Goal: Transaction & Acquisition: Subscribe to service/newsletter

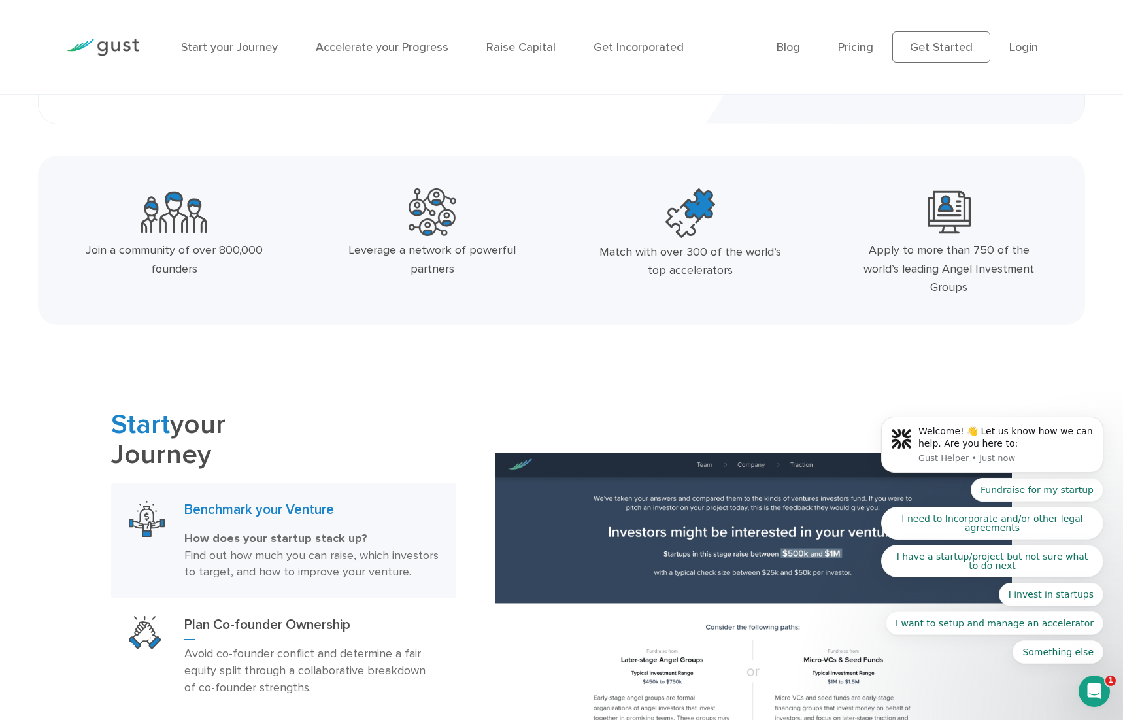
scroll to position [493, 0]
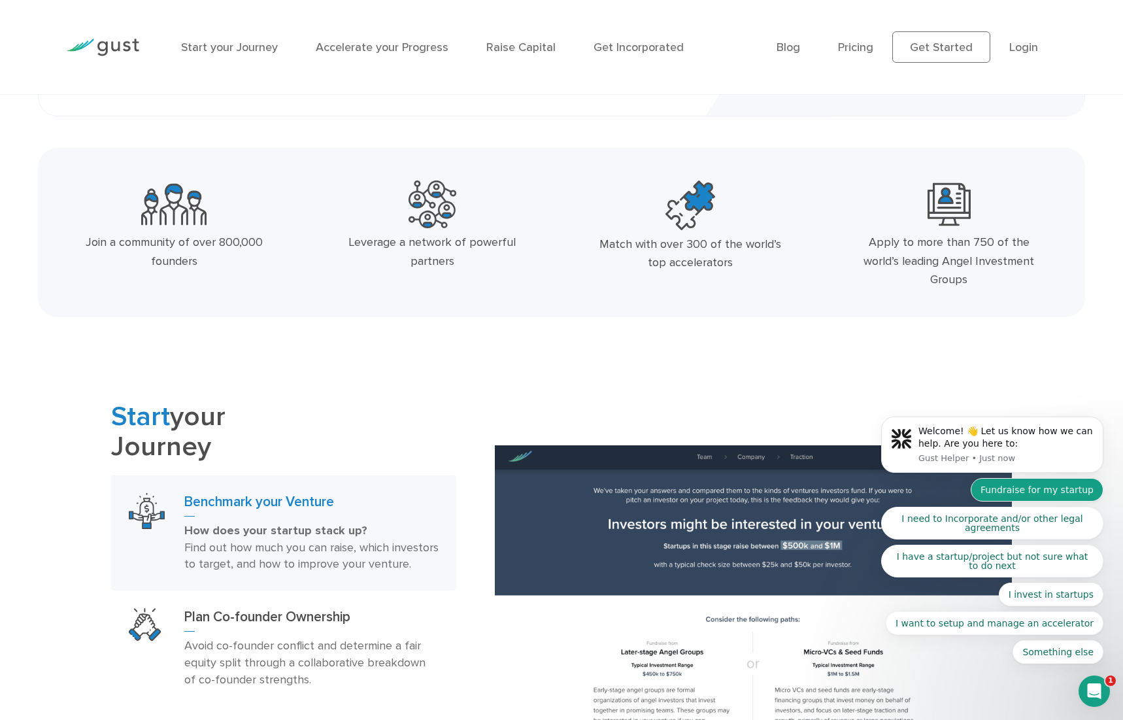
click at [1040, 490] on button "Fundraise for my startup" at bounding box center [1037, 490] width 133 height 24
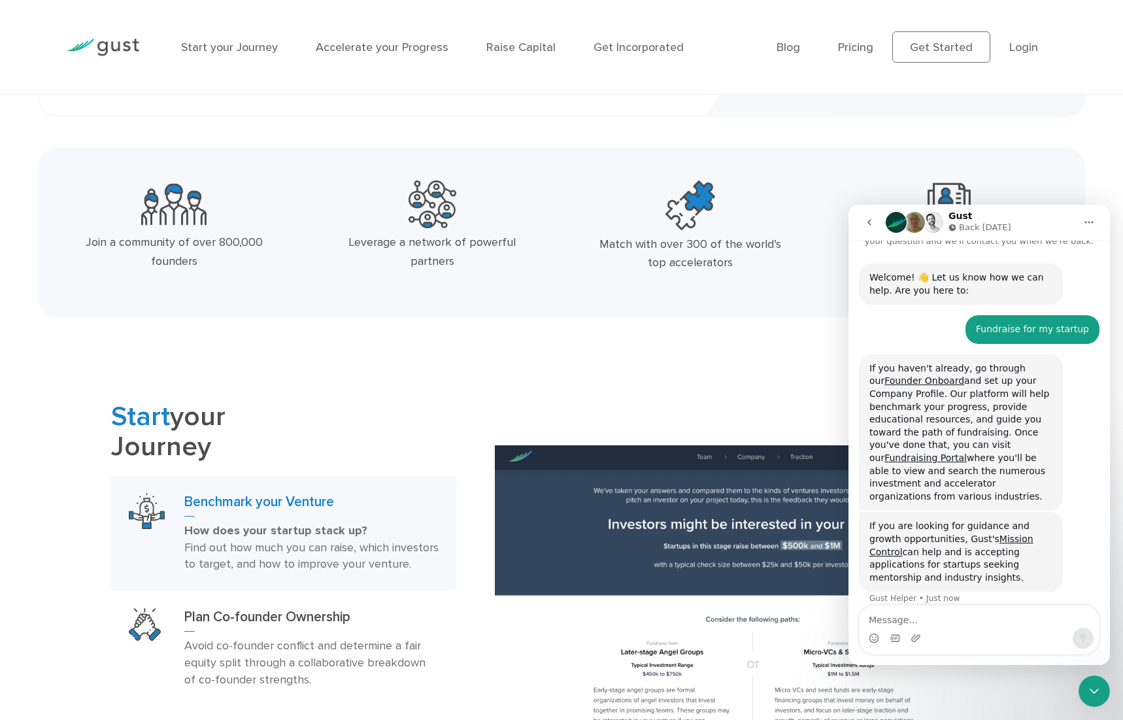
scroll to position [94, 0]
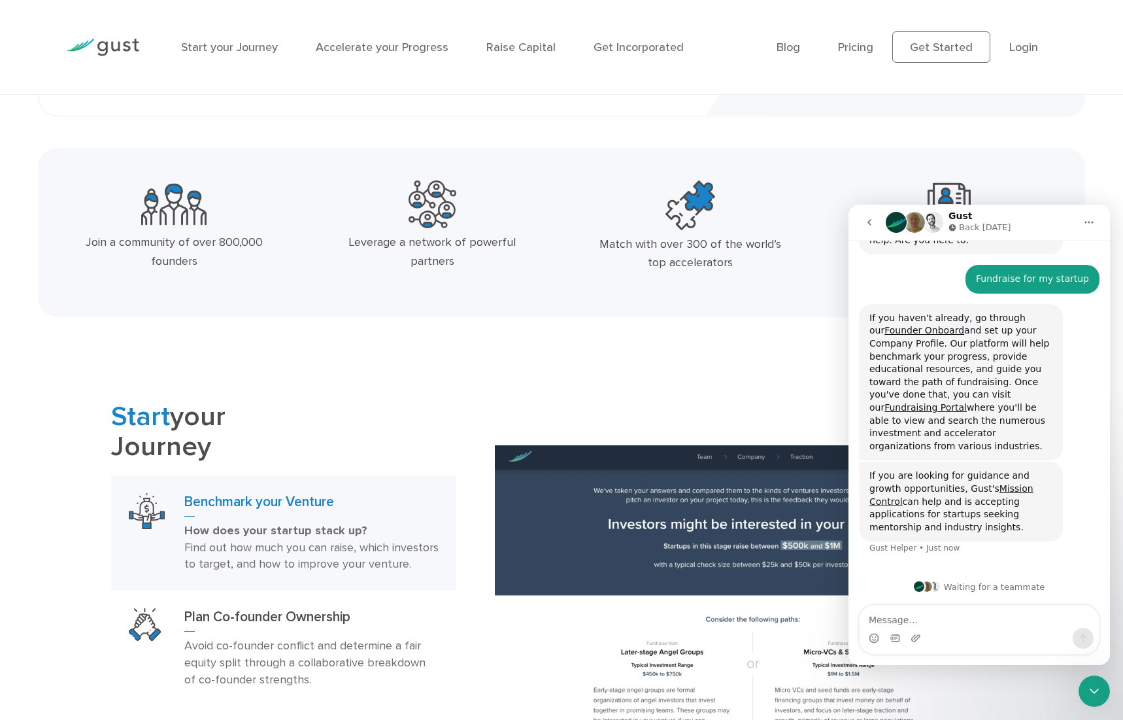
click at [863, 220] on button "go back" at bounding box center [869, 222] width 25 height 25
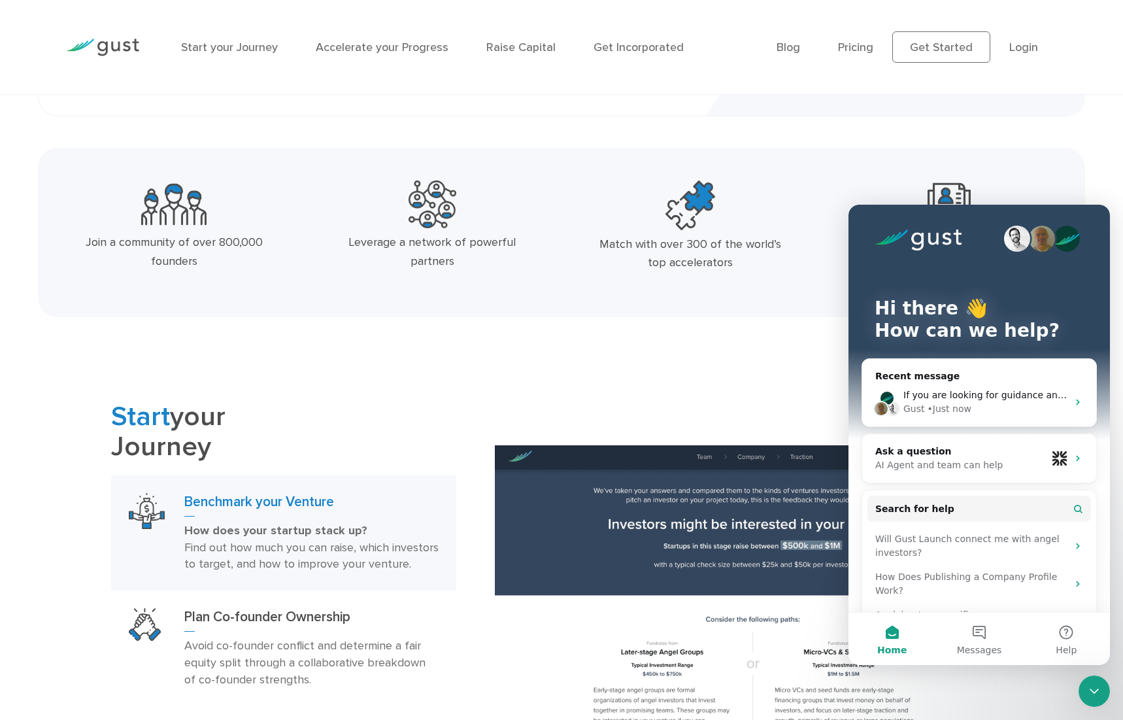
click at [1039, 220] on div "Hi there 👋 How can we help?" at bounding box center [978, 322] width 235 height 235
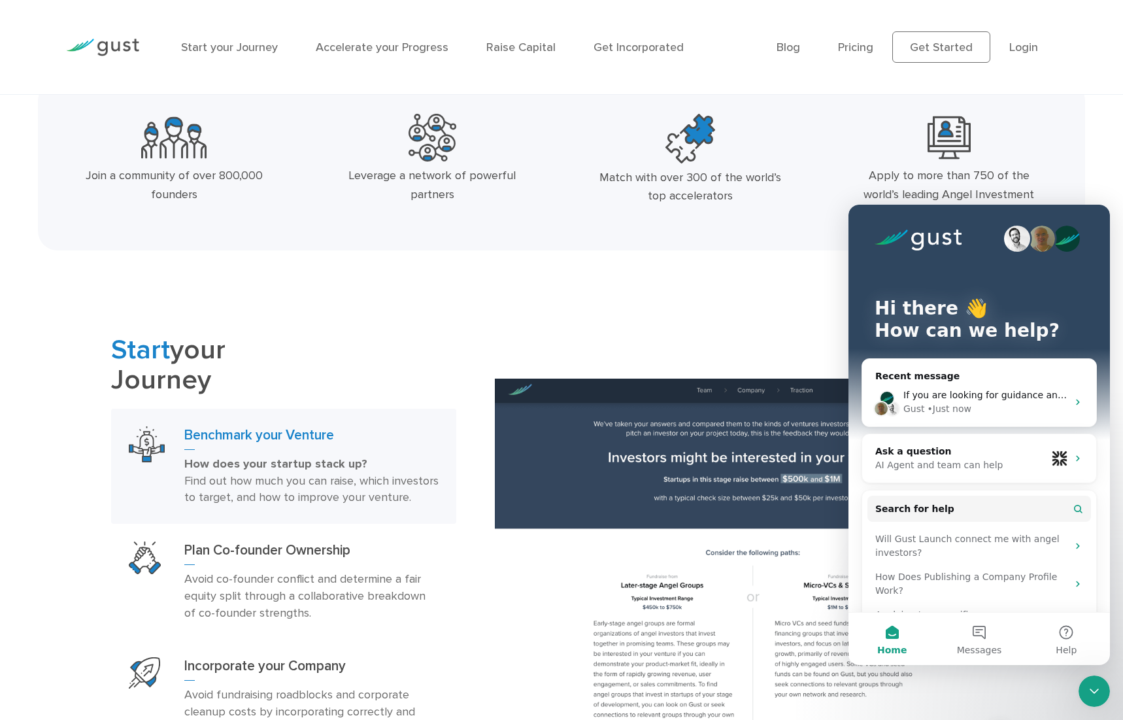
scroll to position [550, 0]
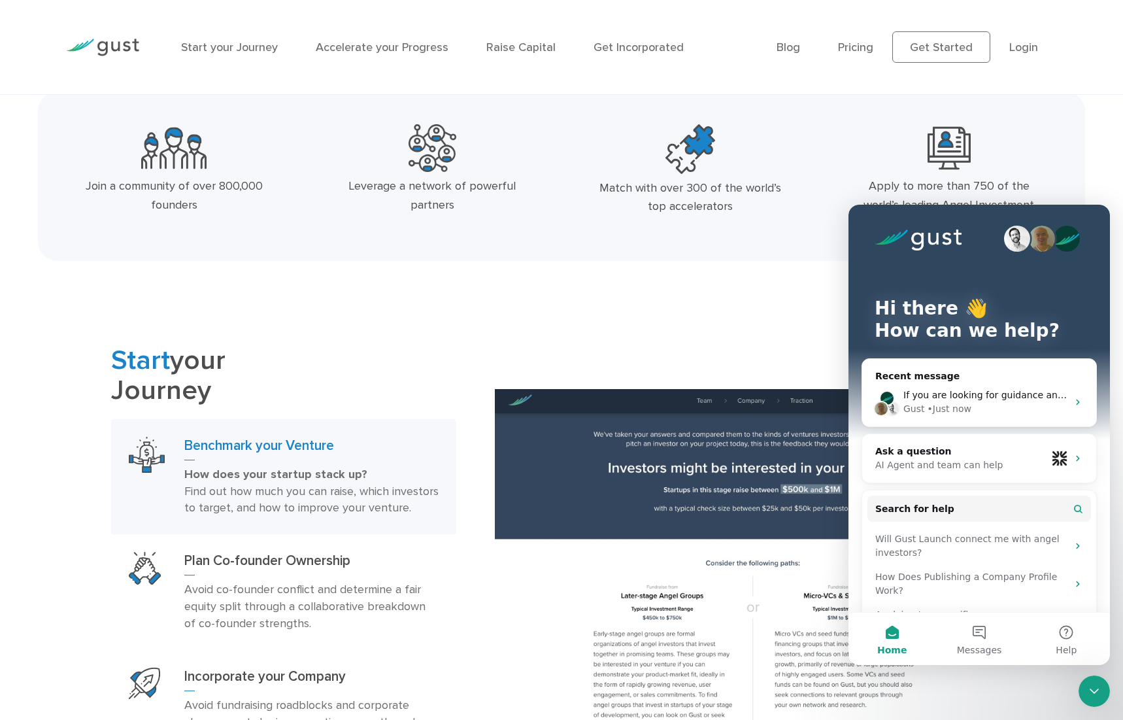
click at [729, 357] on div "Start your Journey Benchmark your Venture How does your startup stack up? Find …" at bounding box center [561, 587] width 921 height 483
click at [1095, 686] on icon "Close Intercom Messenger" at bounding box center [1094, 691] width 16 height 16
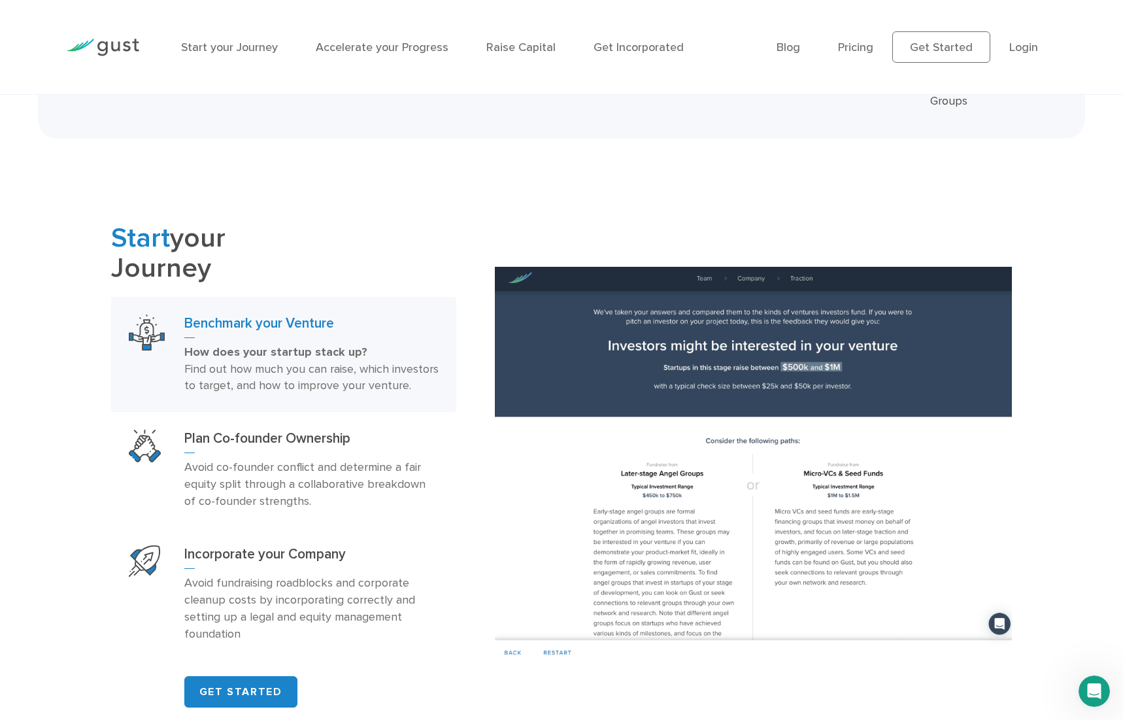
scroll to position [668, 0]
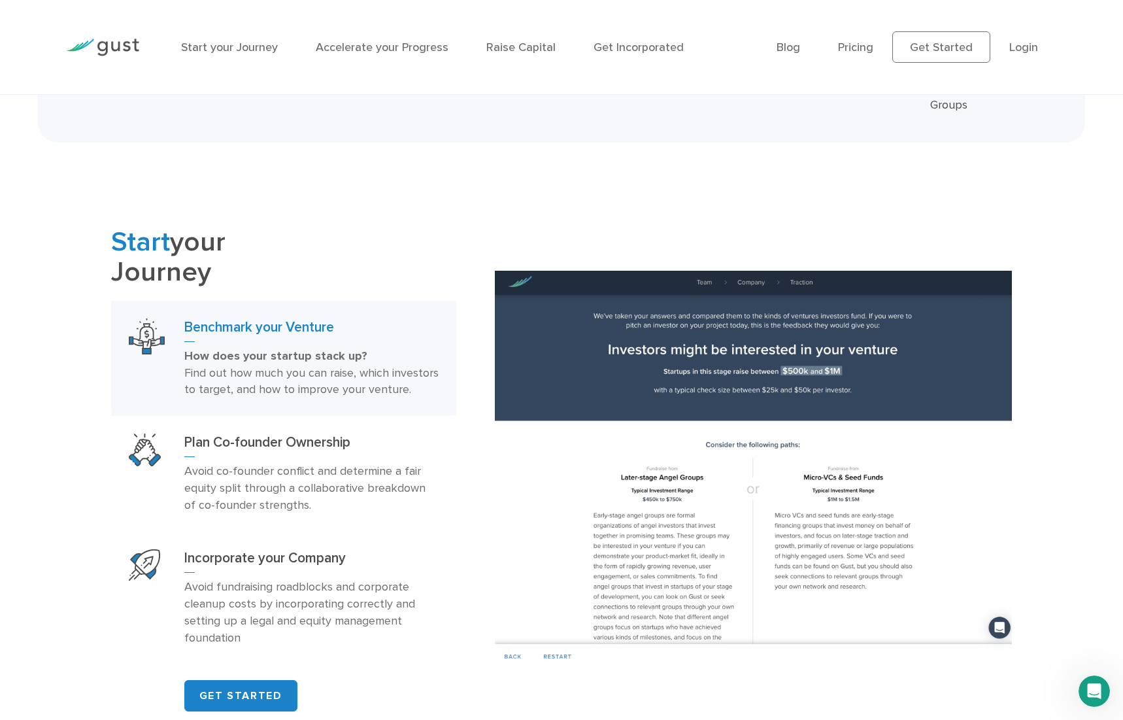
click at [235, 327] on h3 "Benchmark your Venture" at bounding box center [311, 330] width 254 height 24
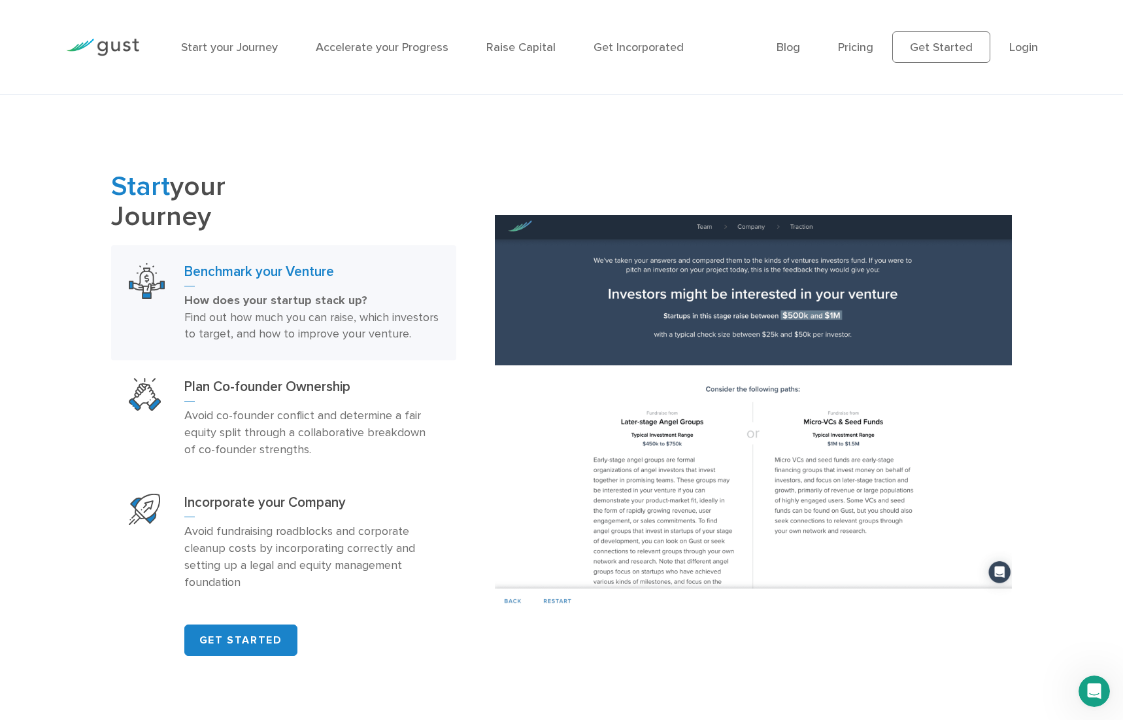
scroll to position [730, 0]
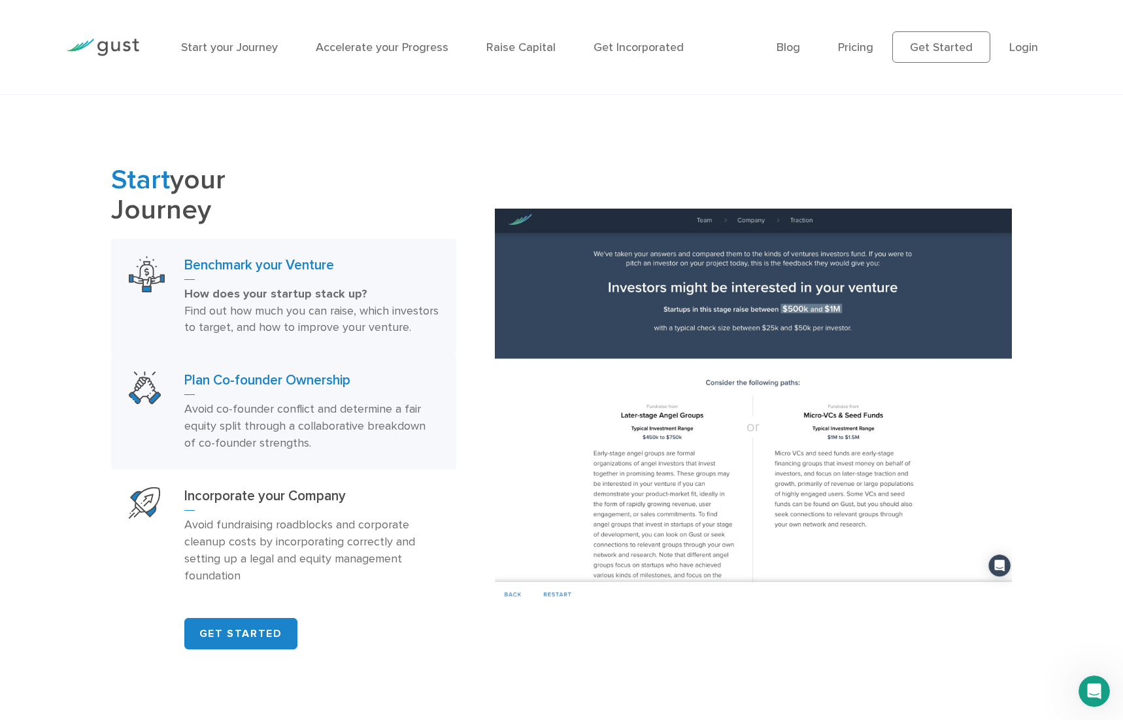
click at [274, 416] on div "Plan Co-founder Ownership Avoid co-founder conflict and determine a fair equity…" at bounding box center [311, 411] width 254 height 80
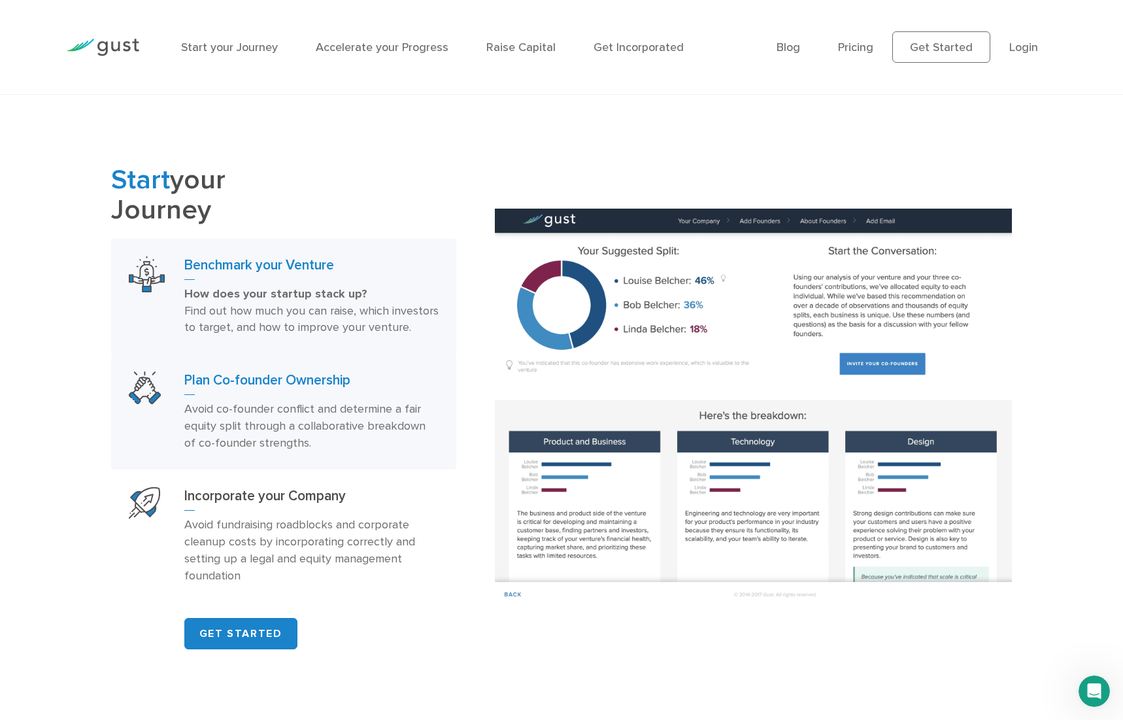
click at [307, 274] on h3 "Benchmark your Venture" at bounding box center [311, 268] width 254 height 24
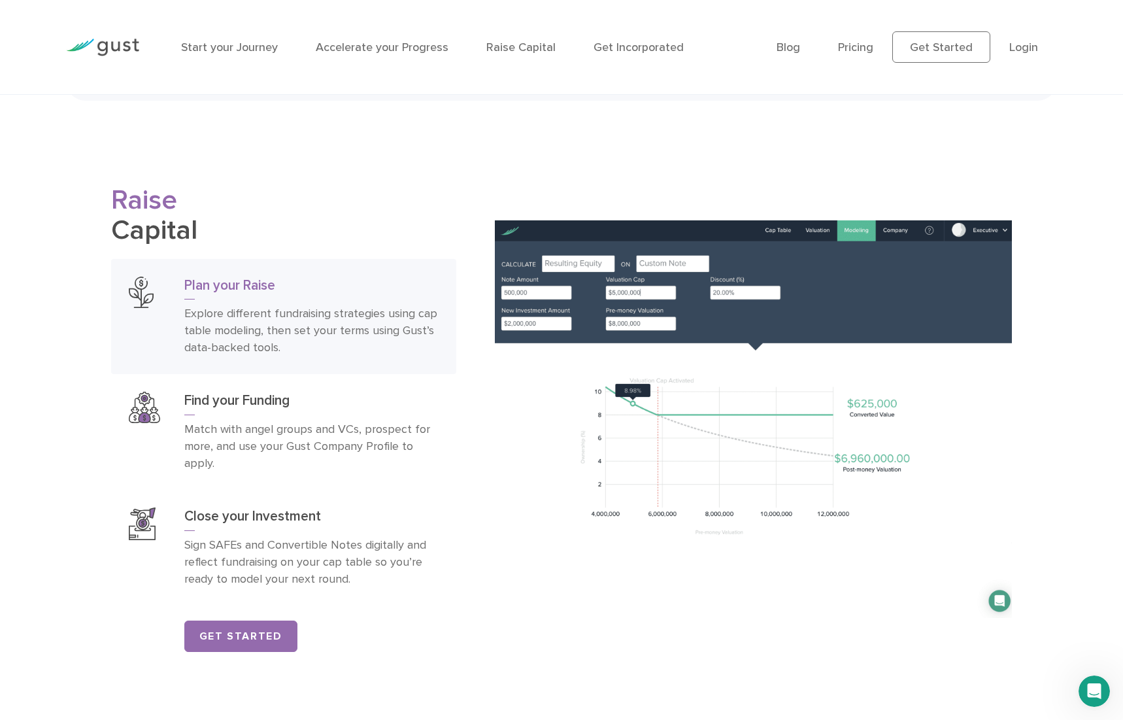
scroll to position [2020, 0]
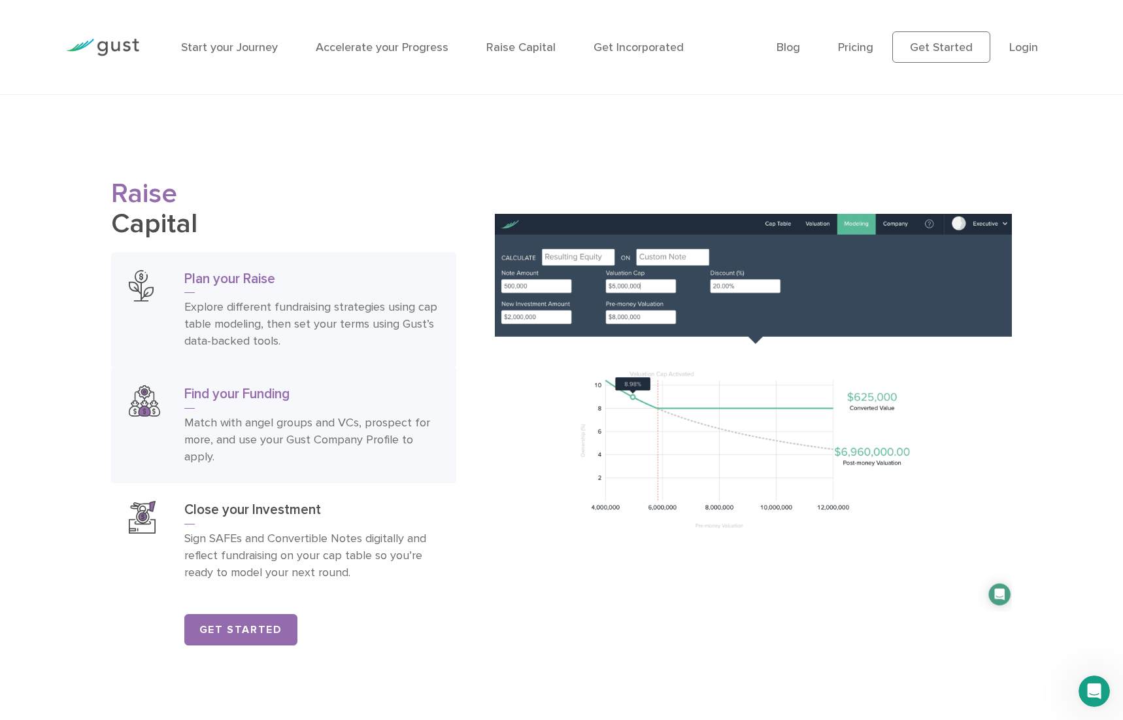
click at [305, 437] on p "Match with angel groups and VCs, prospect for more, and use your Gust Company P…" at bounding box center [311, 439] width 254 height 51
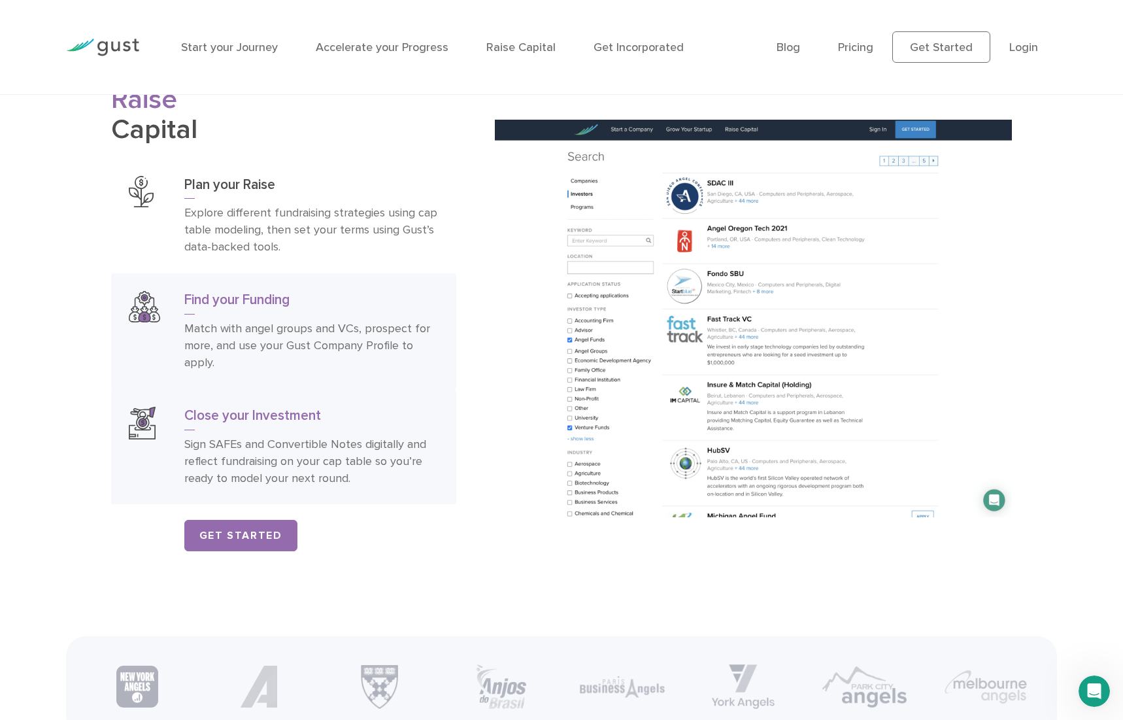
scroll to position [2119, 0]
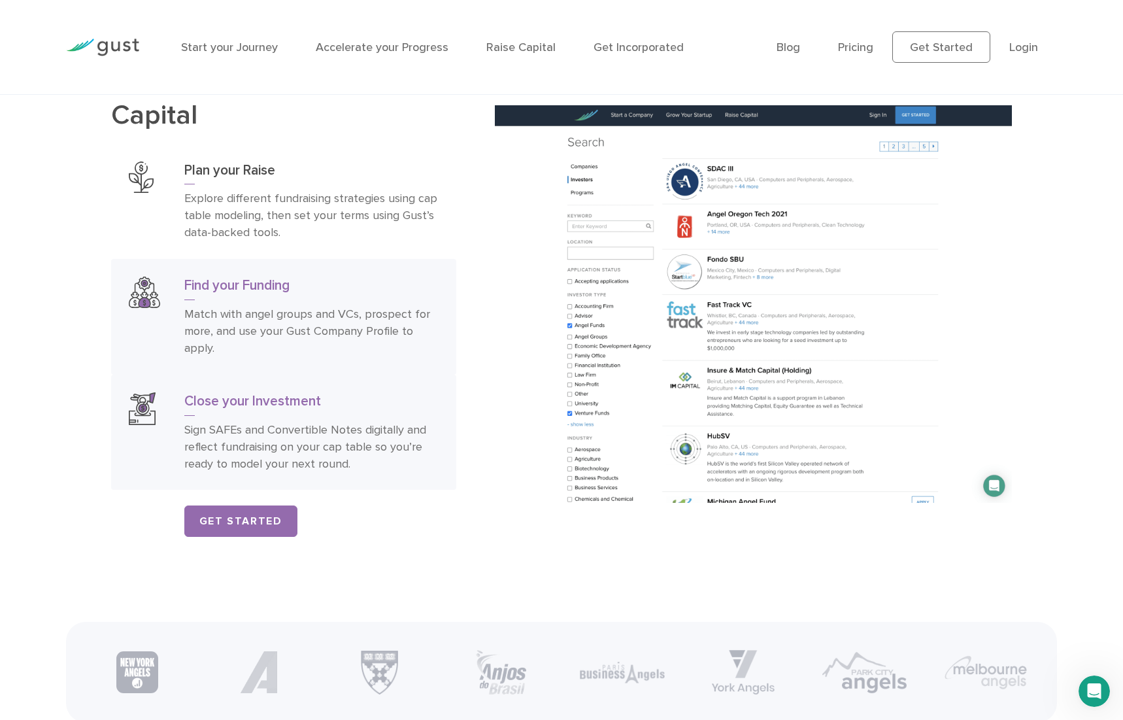
click at [359, 467] on p "Sign SAFEs and Convertible Notes digitally and reflect fundraising on your cap …" at bounding box center [311, 447] width 254 height 51
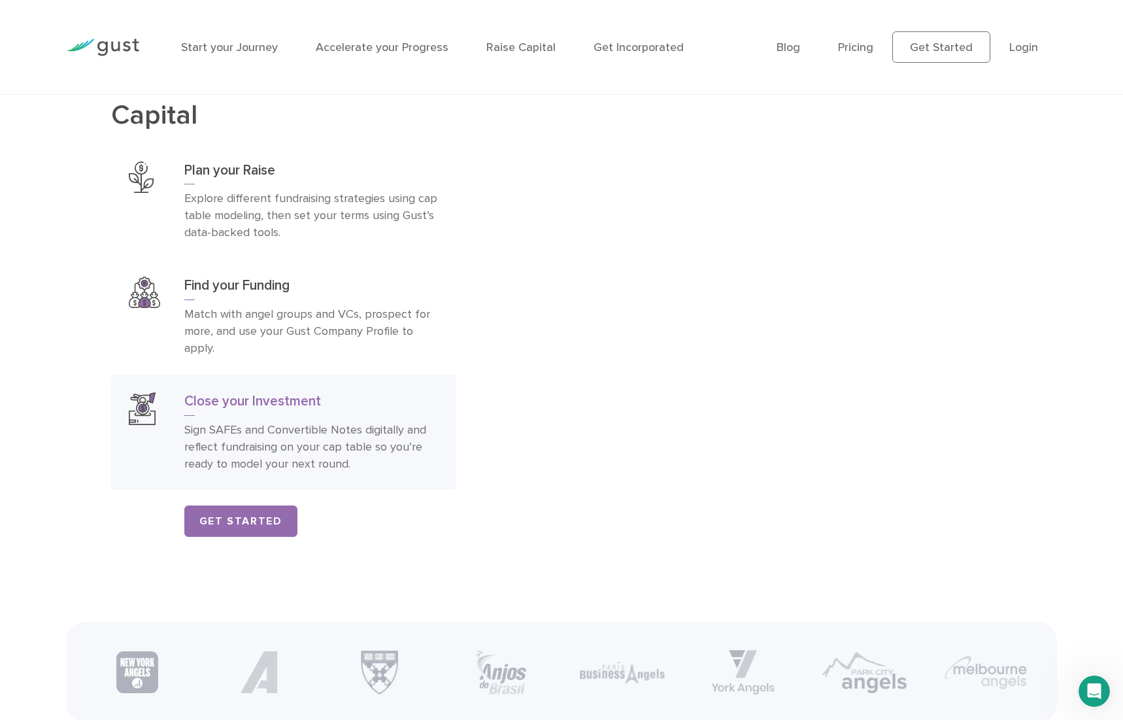
scroll to position [2131, 0]
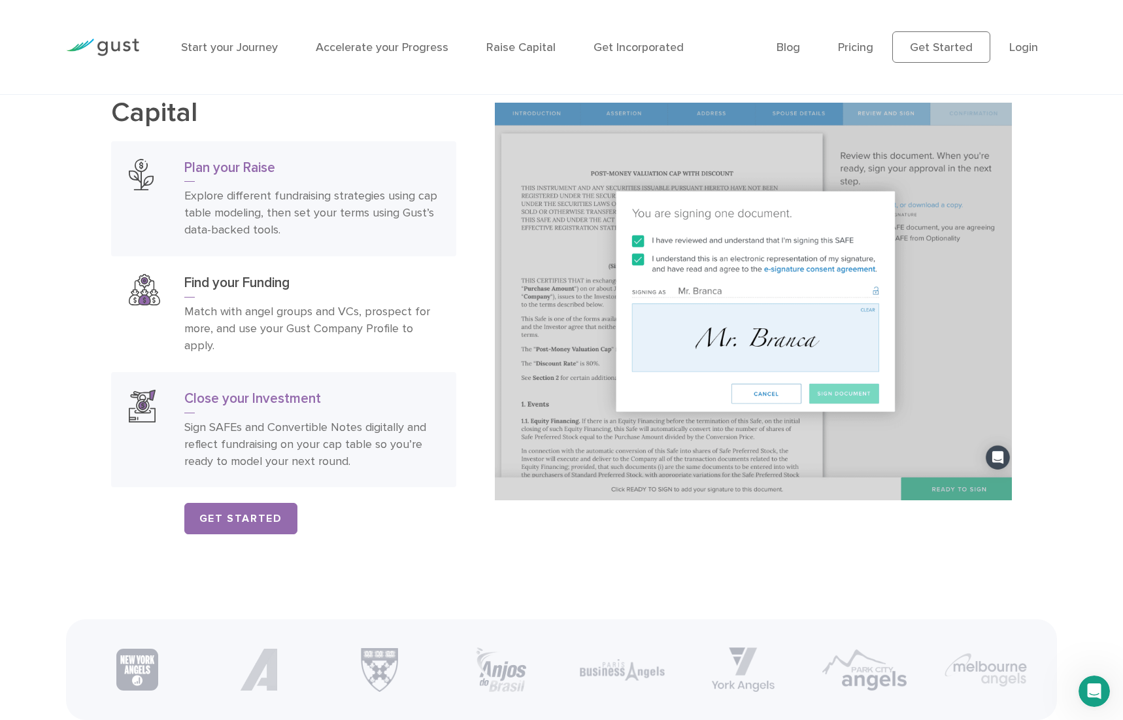
click at [329, 210] on p "Explore different fundraising strategies using cap table modeling, then set you…" at bounding box center [311, 213] width 254 height 51
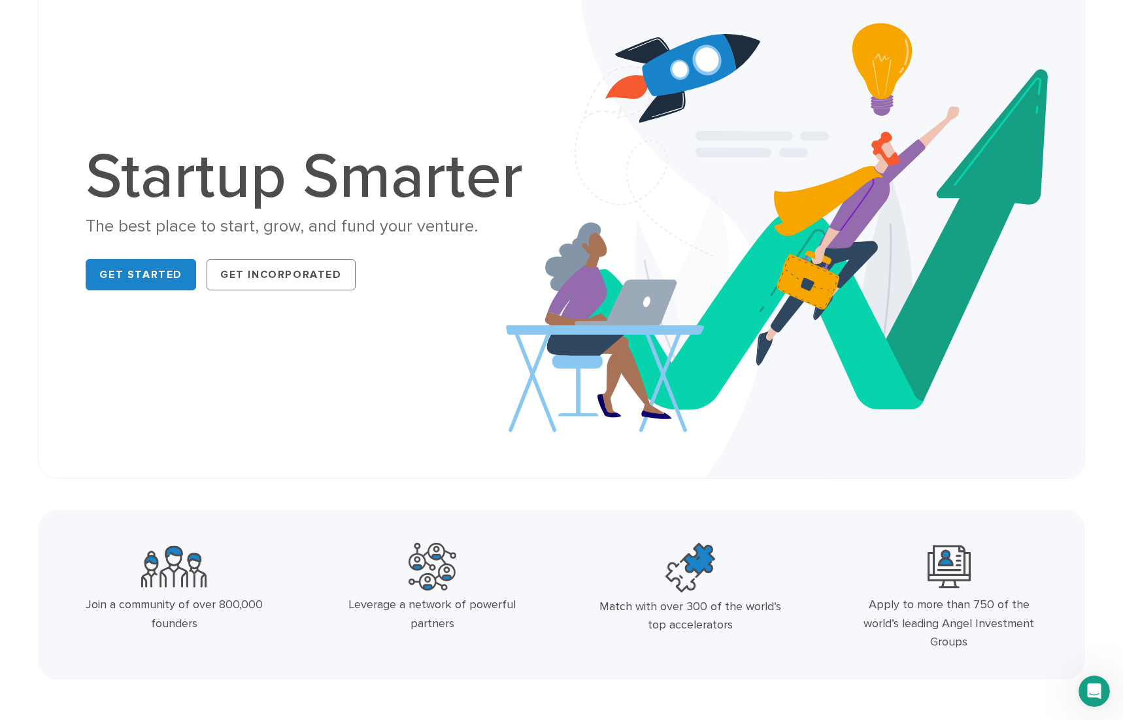
scroll to position [0, 0]
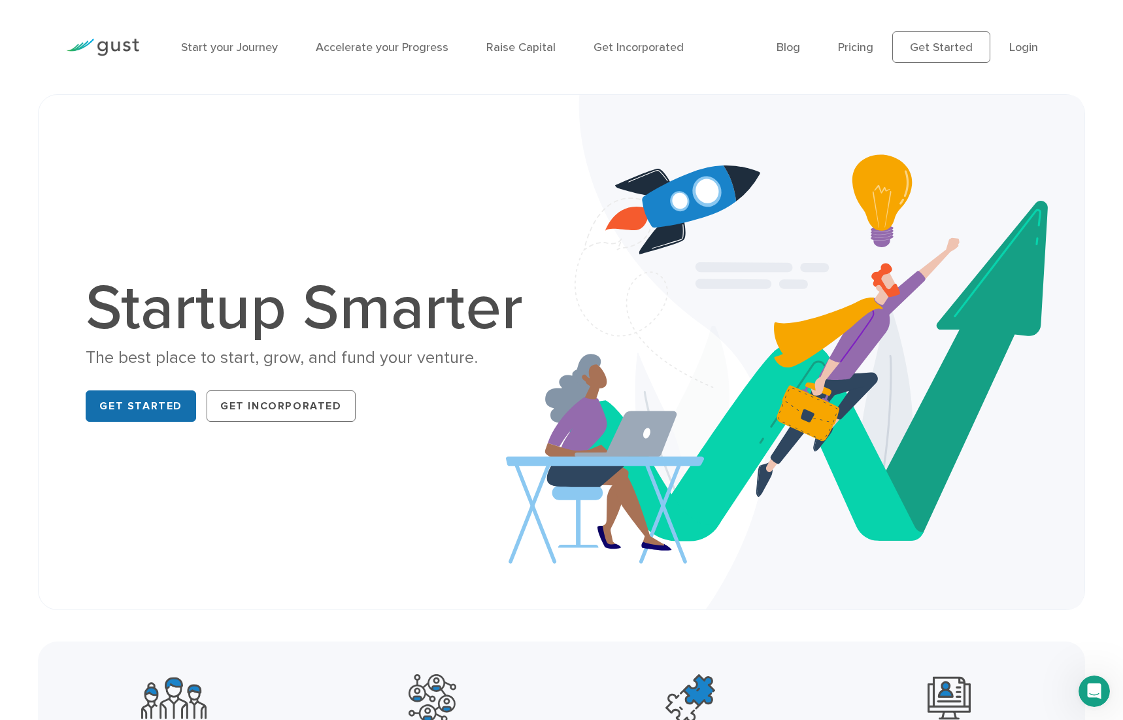
click at [148, 408] on link "Get Started" at bounding box center [141, 405] width 110 height 31
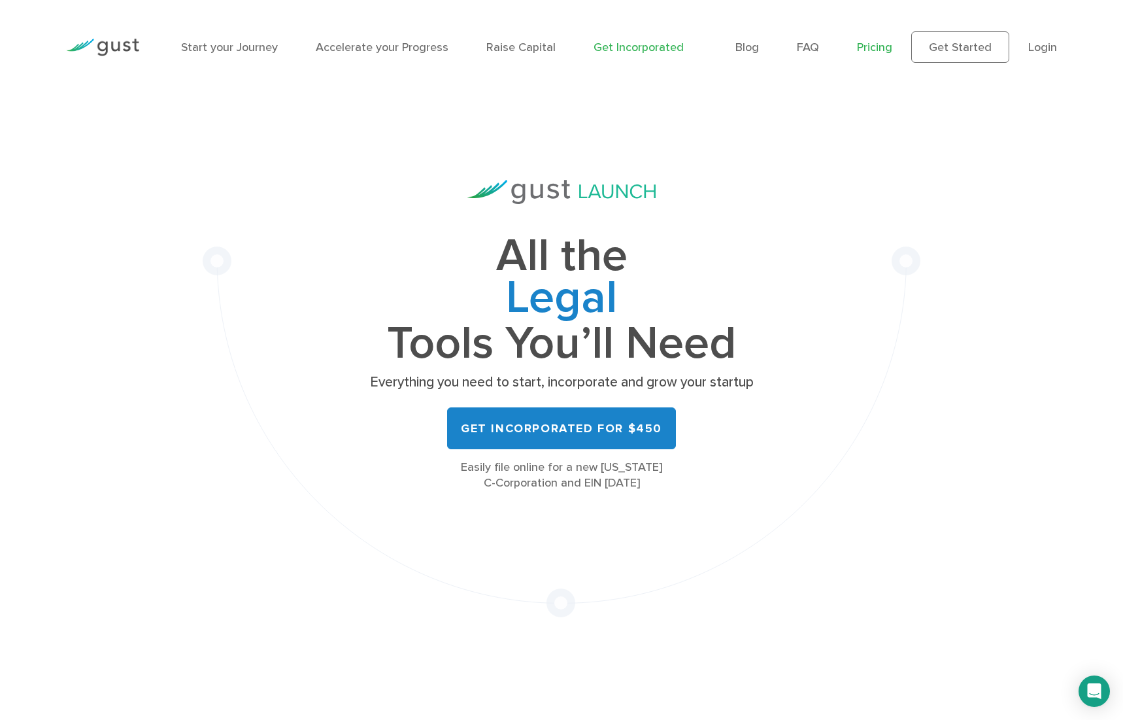
click at [874, 49] on link "Pricing" at bounding box center [874, 48] width 35 height 14
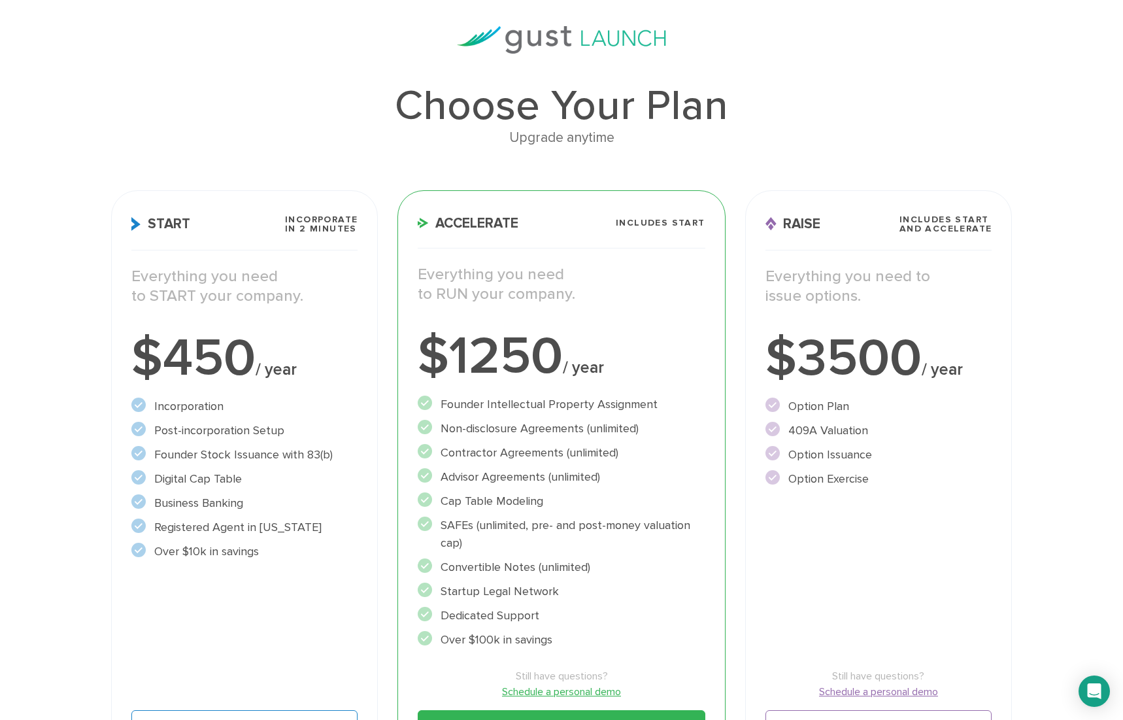
scroll to position [103, 0]
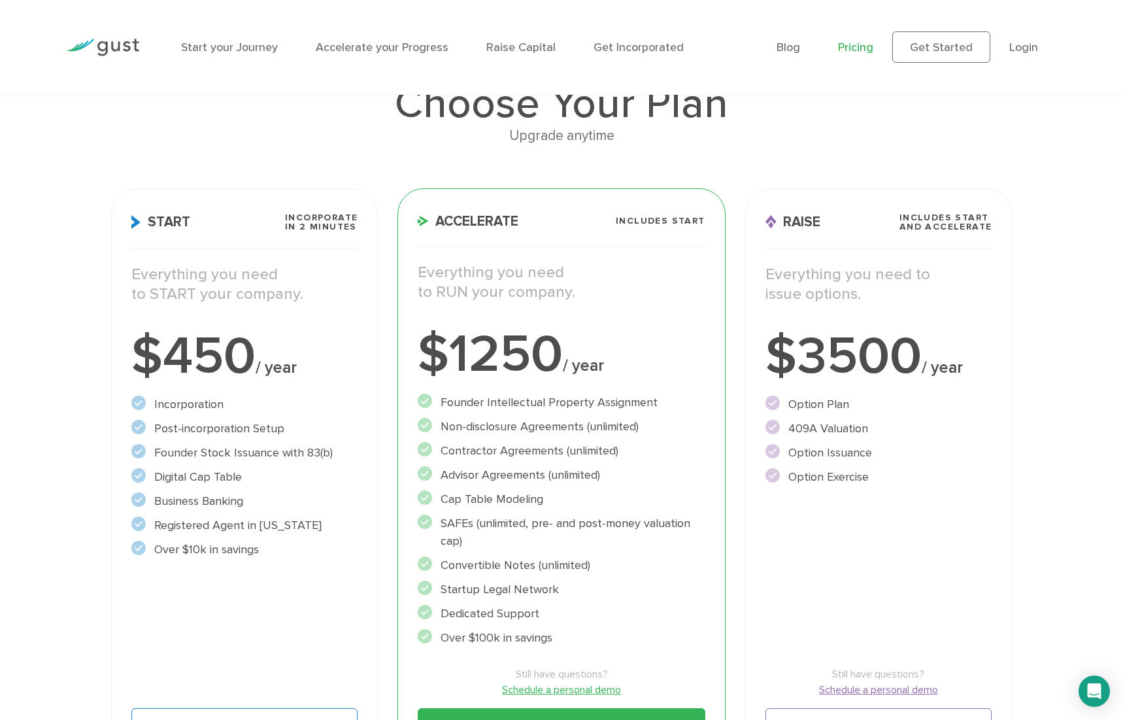
click at [201, 222] on h3 "Start Incorporate in 2 Minutes" at bounding box center [244, 230] width 227 height 35
click at [344, 229] on span "Incorporate in 2 Minutes" at bounding box center [321, 222] width 73 height 18
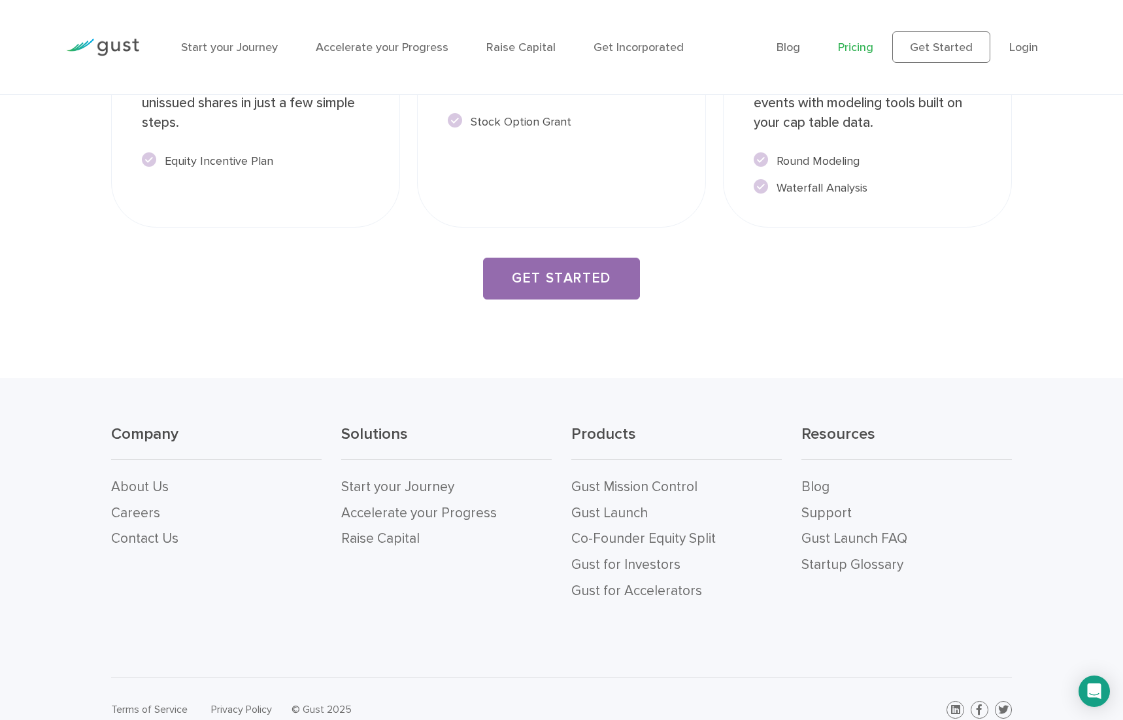
scroll to position [2550, 0]
click at [525, 260] on link "GET STARTED" at bounding box center [561, 277] width 157 height 42
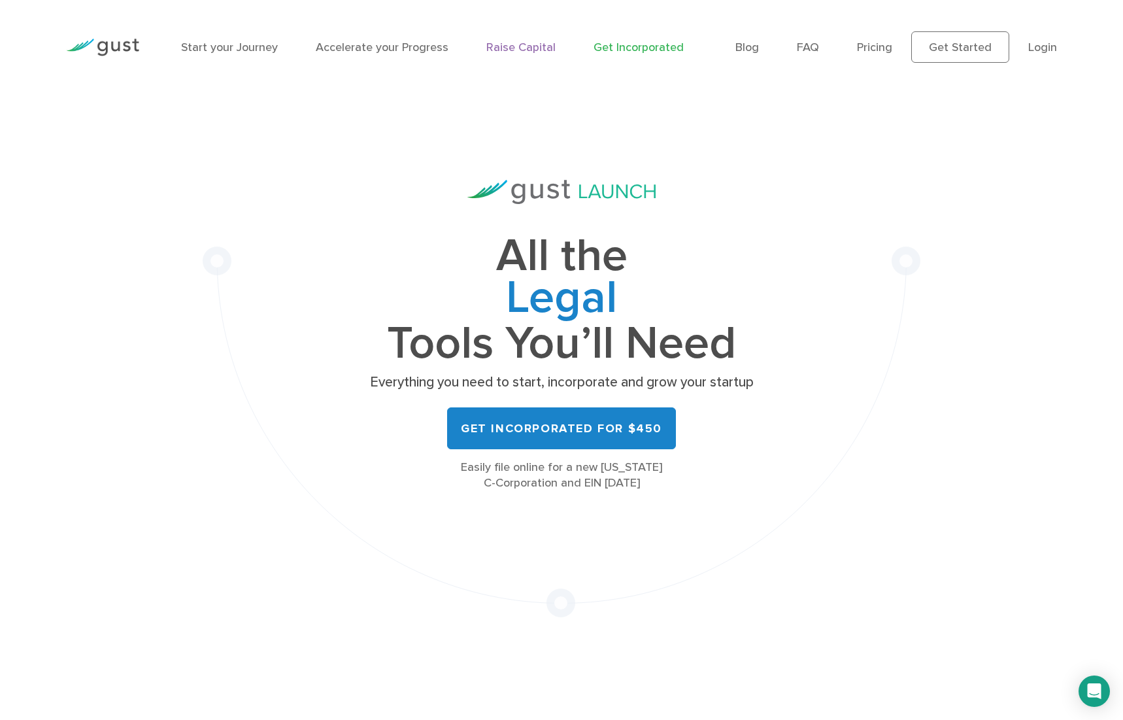
click at [501, 46] on link "Raise Capital" at bounding box center [520, 48] width 69 height 14
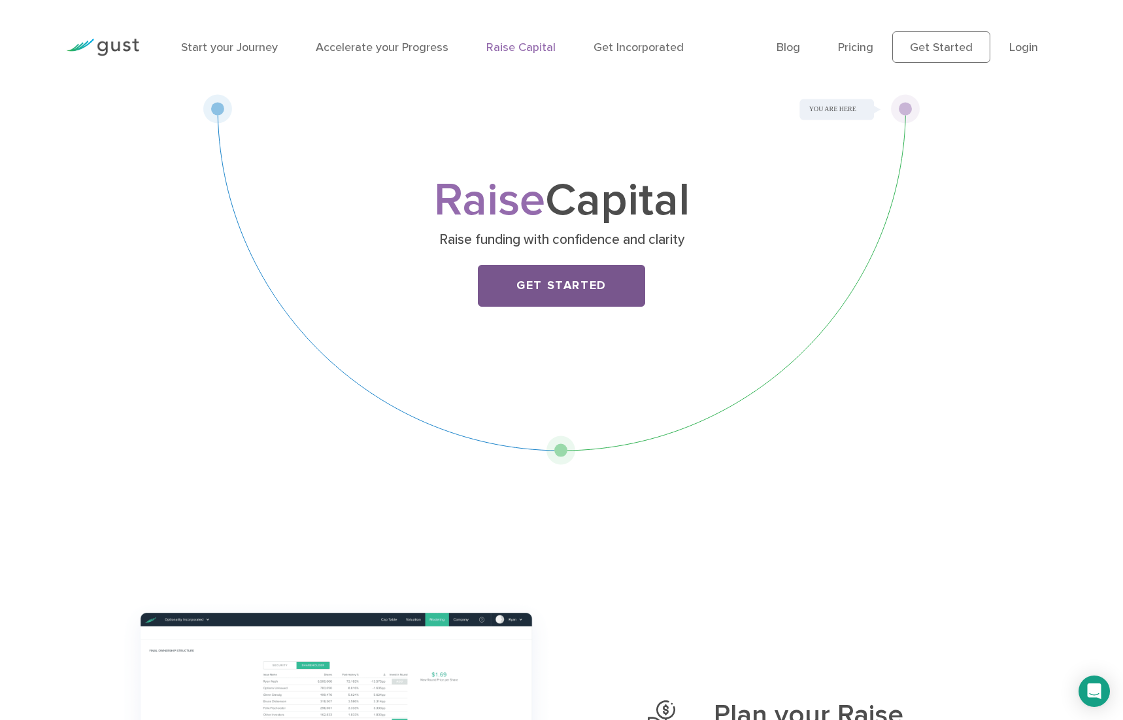
click at [552, 284] on link "Get Started" at bounding box center [561, 286] width 167 height 42
